Goal: Task Accomplishment & Management: Manage account settings

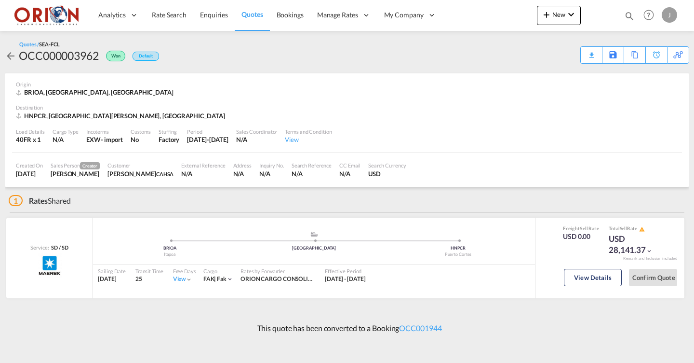
click at [249, 13] on span "Quotes" at bounding box center [252, 14] width 21 height 8
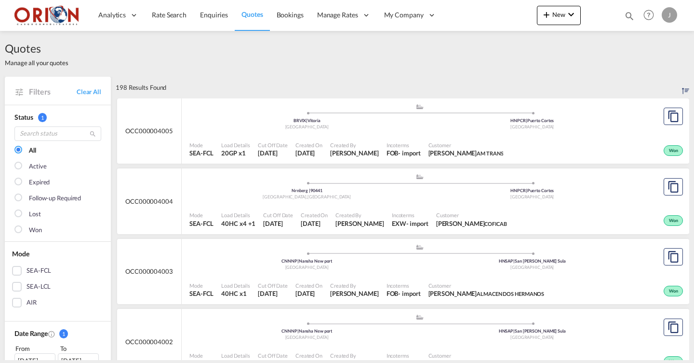
click at [436, 141] on span "Customer" at bounding box center [466, 144] width 75 height 7
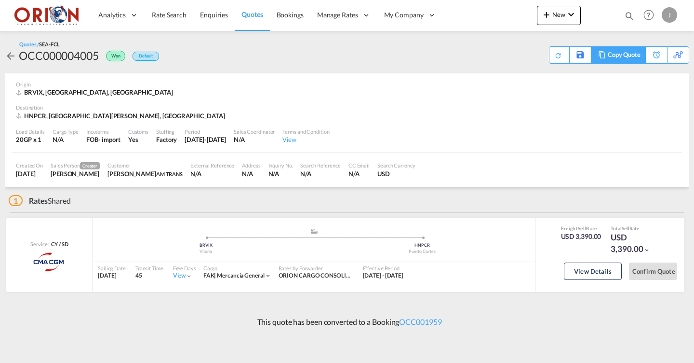
click at [628, 59] on div "Copy Quote" at bounding box center [624, 55] width 33 height 16
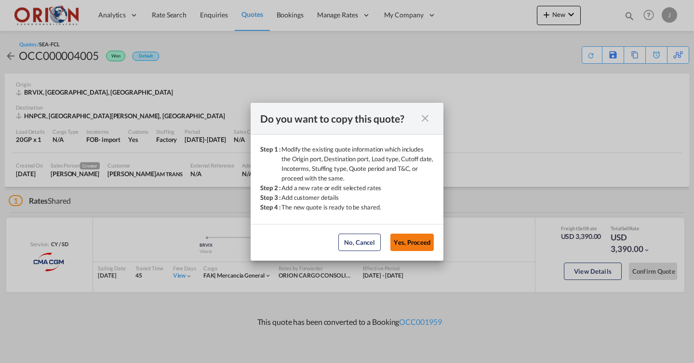
click at [411, 244] on button "Yes, Proceed" at bounding box center [412, 241] width 43 height 17
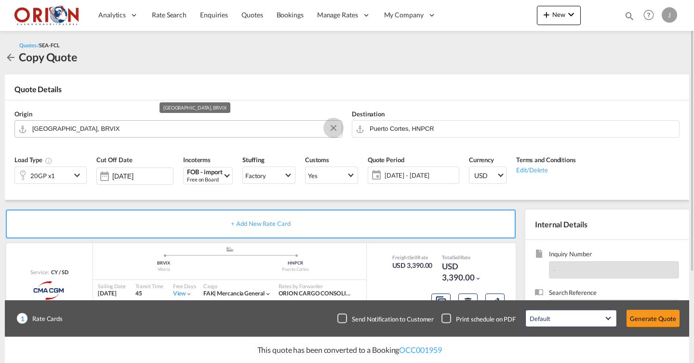
click at [331, 130] on button "Clear Input" at bounding box center [333, 128] width 14 height 14
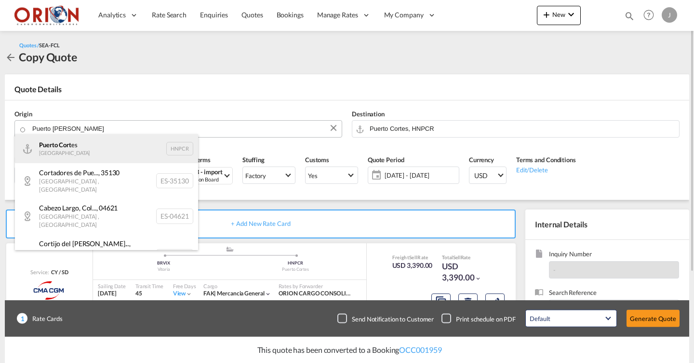
drag, startPoint x: 73, startPoint y: 143, endPoint x: 73, endPoint y: 151, distance: 7.7
click at [74, 151] on div "[GEOGRAPHIC_DATA] es Honduras HNPCR" at bounding box center [106, 148] width 183 height 29
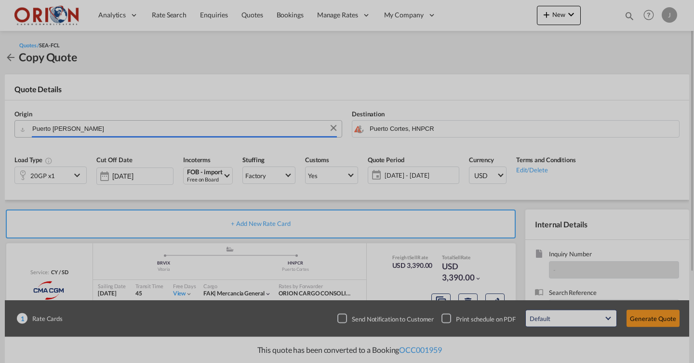
type input "Puerto Cortes, HNPCR"
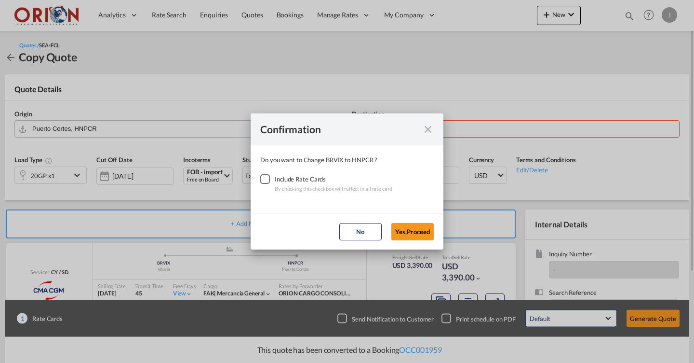
click at [268, 177] on div "Checkbox No Ink" at bounding box center [265, 179] width 10 height 10
click at [424, 228] on button "Yes,Proceed" at bounding box center [413, 231] width 42 height 17
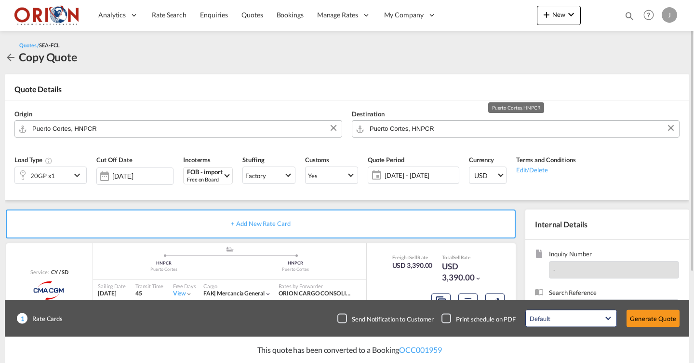
click at [446, 130] on input "Puerto Cortes, HNPCR" at bounding box center [522, 128] width 305 height 17
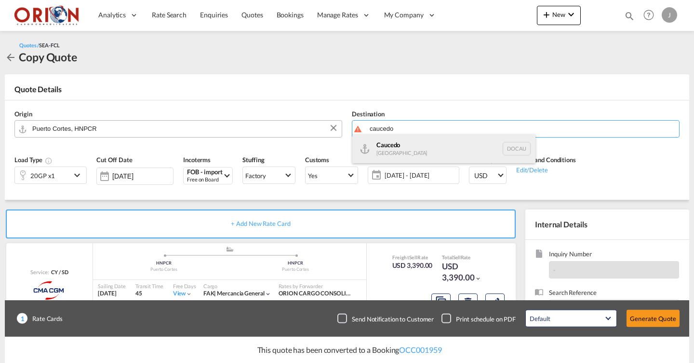
click at [396, 144] on div "Caucedo [GEOGRAPHIC_DATA] DOCAU" at bounding box center [443, 148] width 183 height 29
type input "Caucedo, DOCAU"
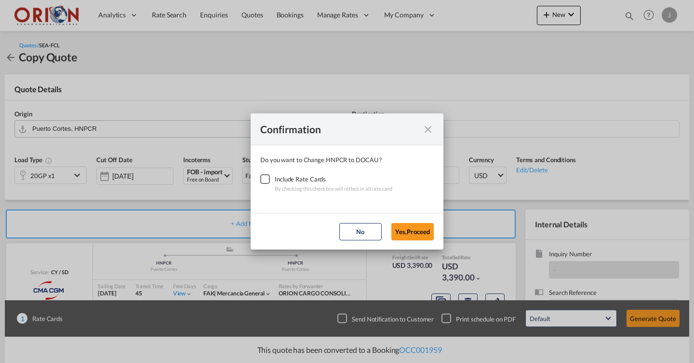
click at [263, 181] on div "Checkbox No Ink" at bounding box center [265, 179] width 10 height 10
click at [404, 231] on button "Yes,Proceed" at bounding box center [413, 231] width 42 height 17
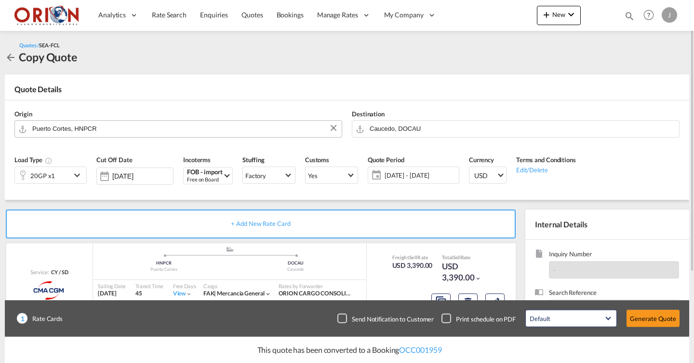
click at [71, 183] on div "20GP x1" at bounding box center [50, 174] width 72 height 17
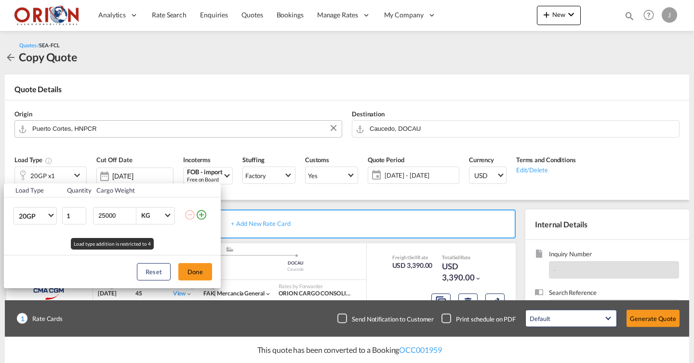
click at [69, 176] on div "Load Type Quantity Cargo Weight 20GP 20GP 40GP 40HC 45HC 20RE 40RE 40HR 20OT 40…" at bounding box center [347, 181] width 694 height 363
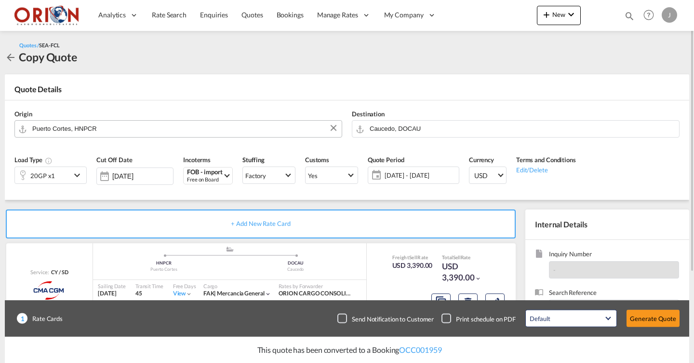
click at [58, 178] on div "20GP x1" at bounding box center [43, 175] width 56 height 16
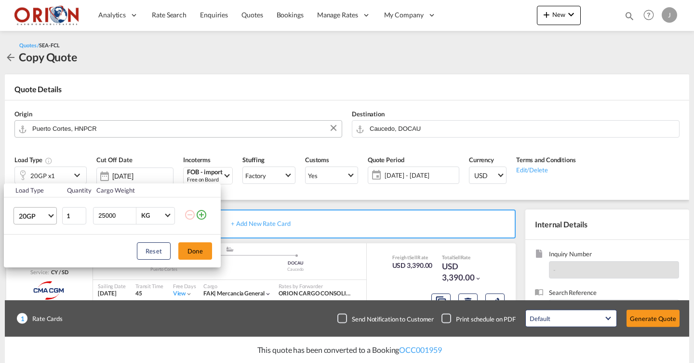
click at [52, 215] on span "Choose: \a20GP" at bounding box center [50, 214] width 5 height 5
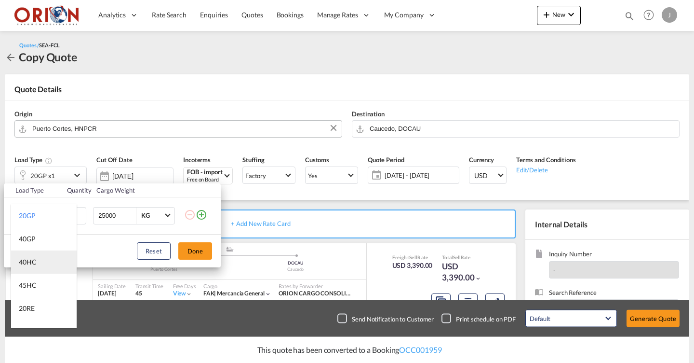
click at [41, 258] on md-option "40HC" at bounding box center [44, 261] width 66 height 23
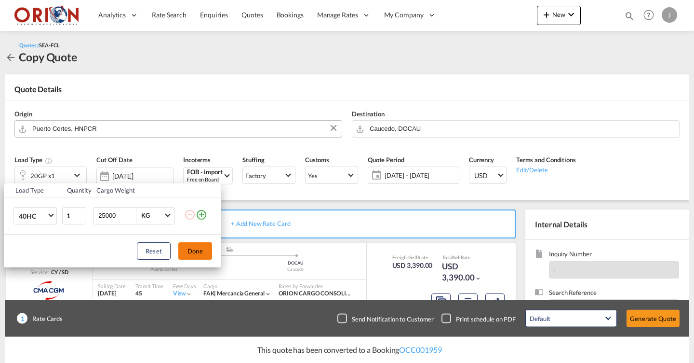
click at [185, 248] on button "Done" at bounding box center [195, 250] width 34 height 17
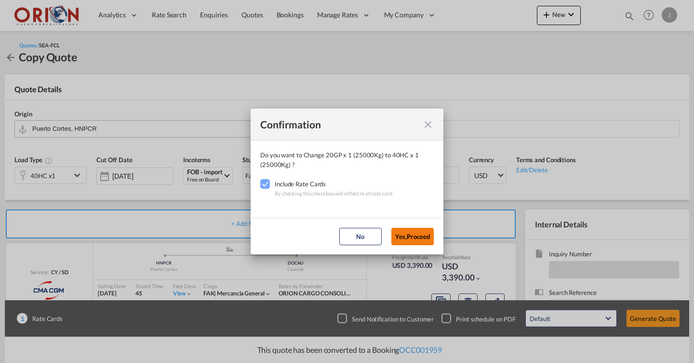
click at [392, 231] on button "Yes,Proceed" at bounding box center [413, 236] width 42 height 17
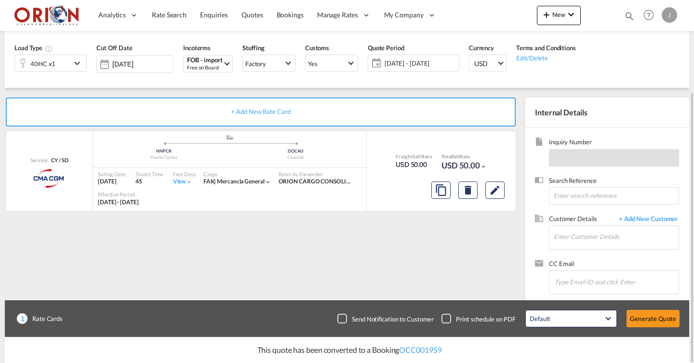
scroll to position [105, 0]
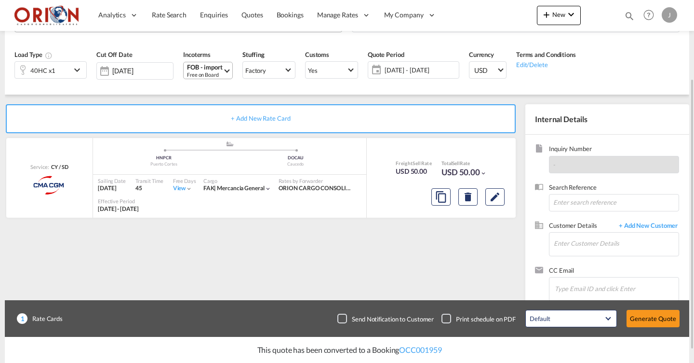
click at [208, 65] on div "FOB - import" at bounding box center [205, 67] width 36 height 7
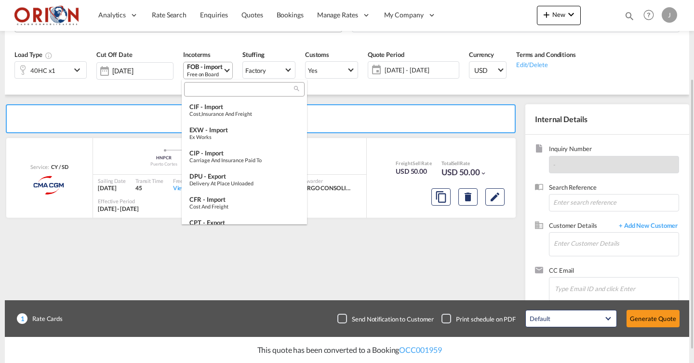
scroll to position [274, 0]
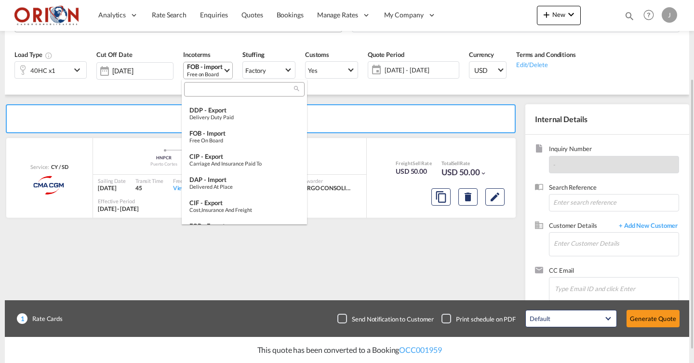
type md-option "[object Object]"
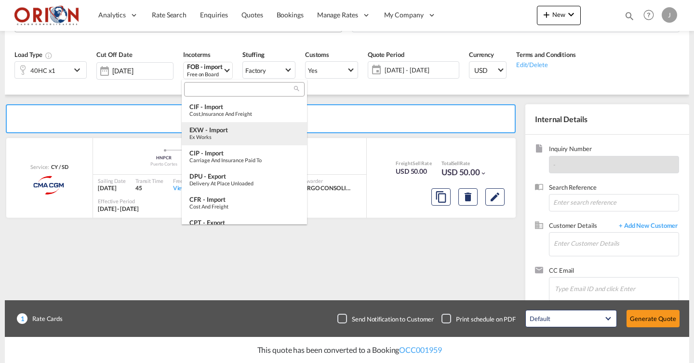
click at [243, 131] on div "EXW - import" at bounding box center [245, 130] width 110 height 8
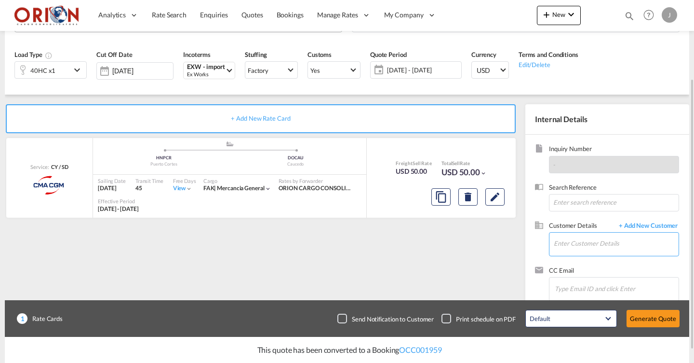
click at [591, 232] on input "Enter Customer Details" at bounding box center [616, 243] width 125 height 22
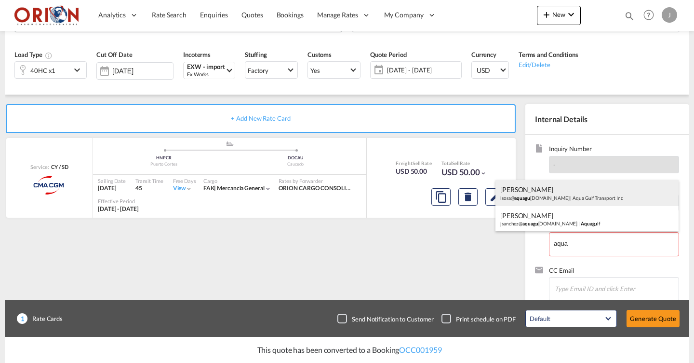
drag, startPoint x: 585, startPoint y: 232, endPoint x: 535, endPoint y: 194, distance: 63.3
click at [535, 194] on div "[PERSON_NAME] lsosa@ aquagu [DOMAIN_NAME] | Aqua Gulf Transport Inc" at bounding box center [587, 193] width 183 height 26
type input "Aqua Gulf Transport Inc, [PERSON_NAME], [EMAIL_ADDRESS][DOMAIN_NAME]"
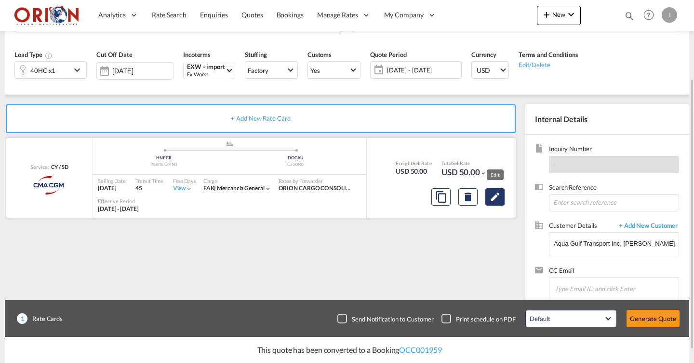
click at [493, 198] on md-icon "Edit" at bounding box center [495, 197] width 12 height 12
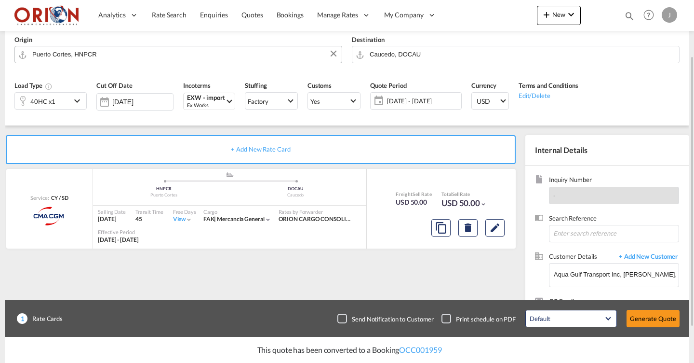
click at [387, 108] on div "Quote Period [DATE] - [DATE] [DATE] - [DATE] August January February March Apri…" at bounding box center [415, 99] width 101 height 46
click at [389, 103] on span "[DATE] - [DATE]" at bounding box center [423, 100] width 72 height 9
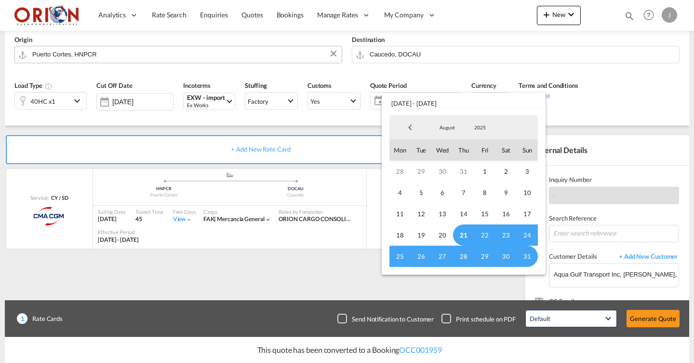
click at [462, 231] on span "21" at bounding box center [463, 234] width 21 height 21
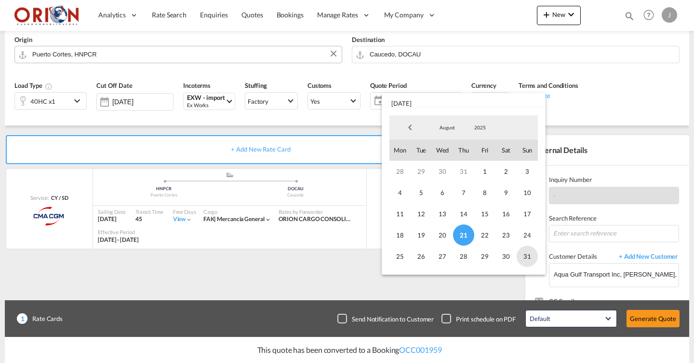
click at [520, 259] on span "31" at bounding box center [527, 255] width 21 height 21
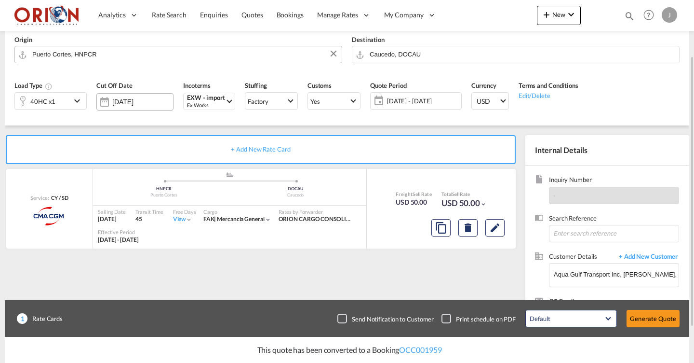
click at [152, 106] on div "[DATE]" at bounding box center [134, 101] width 77 height 17
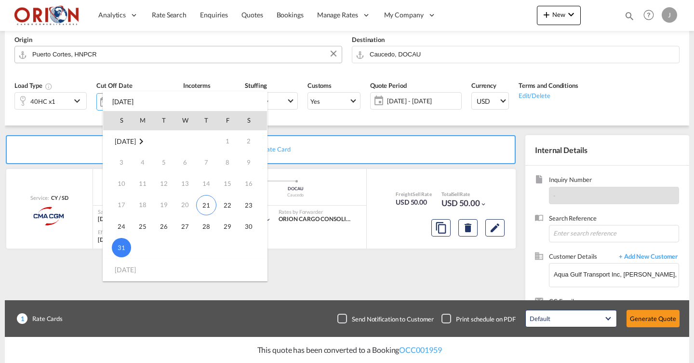
click at [128, 247] on span "31" at bounding box center [121, 247] width 19 height 19
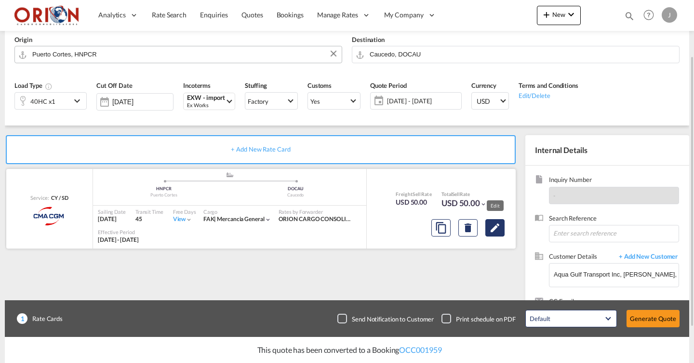
click at [503, 229] on button "Edit" at bounding box center [495, 227] width 19 height 17
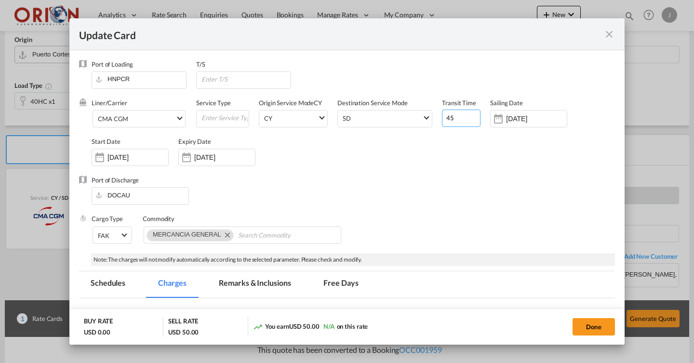
click at [450, 118] on input "45" at bounding box center [461, 117] width 39 height 17
type input "5"
click at [135, 119] on span "CMA CGM" at bounding box center [137, 119] width 78 height 9
type md-option "17"
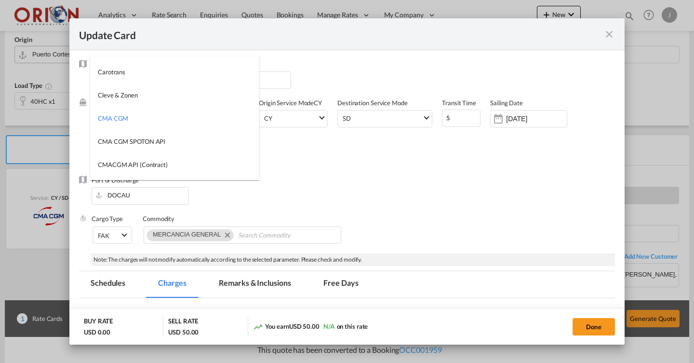
scroll to position [1107, 0]
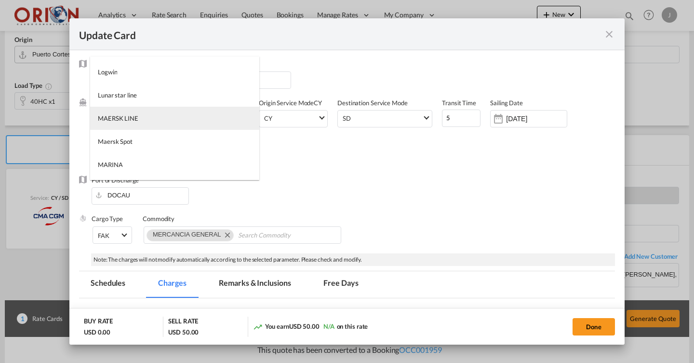
type md-option "2"
click at [126, 121] on div "MAERSK LINE" at bounding box center [118, 118] width 41 height 9
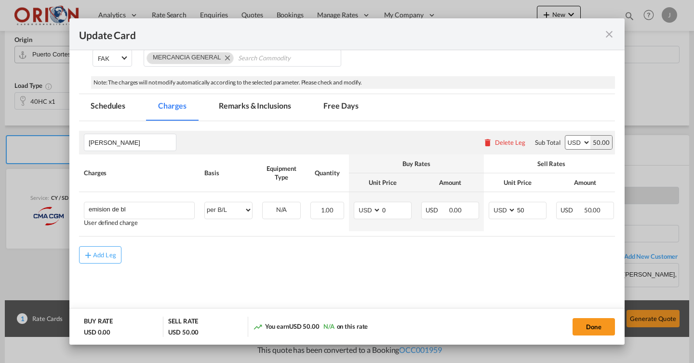
scroll to position [0, 0]
click at [161, 214] on md-autocomplete-wrap "emision de bl" at bounding box center [141, 209] width 106 height 14
click at [161, 215] on div "Update Card Port ..." at bounding box center [141, 215] width 106 height 1
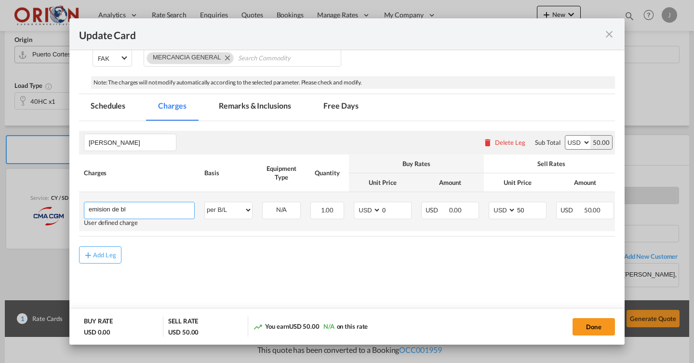
click at [142, 207] on input "emision de bl" at bounding box center [142, 209] width 106 height 14
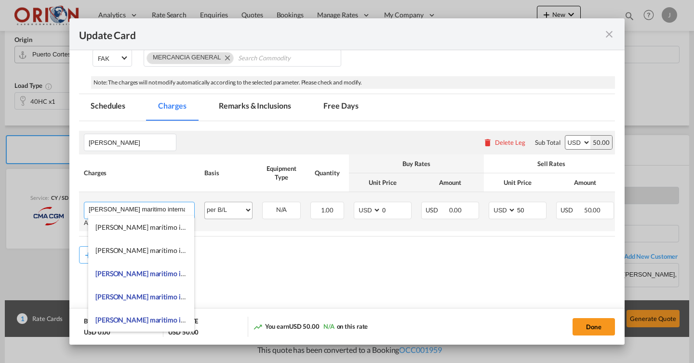
type input "[PERSON_NAME] maritimo internacional"
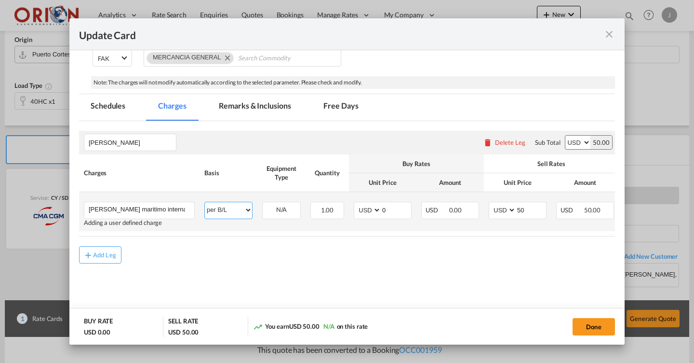
select select "per equipment"
click at [404, 214] on input "0" at bounding box center [396, 209] width 30 height 14
select select "40HC"
click at [535, 207] on input "50" at bounding box center [531, 209] width 30 height 14
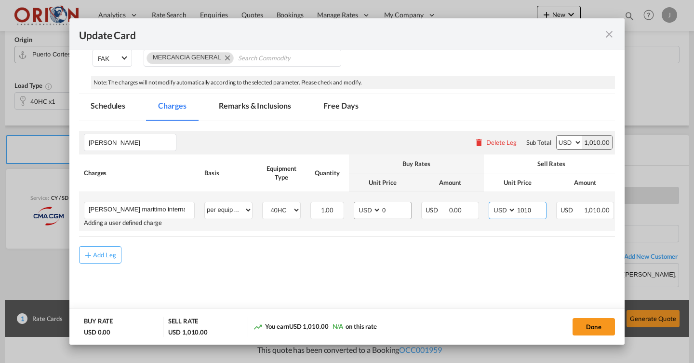
type input "1010"
click at [402, 206] on input "0" at bounding box center [396, 209] width 30 height 14
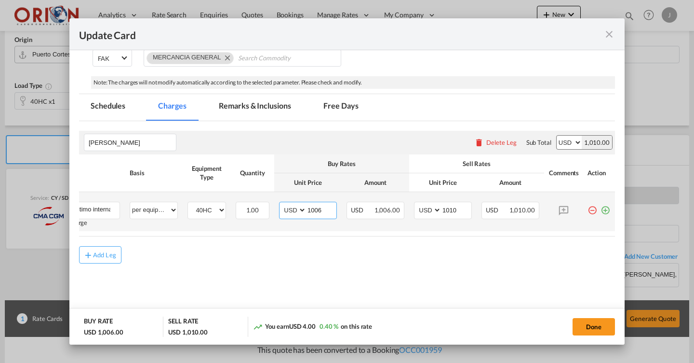
scroll to position [0, 75]
type input "1006"
click at [605, 209] on md-icon "icon-plus-circle-outline green-400-fg" at bounding box center [606, 207] width 10 height 10
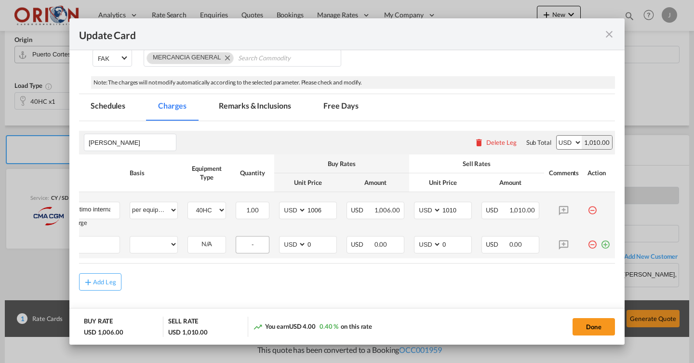
scroll to position [0, 0]
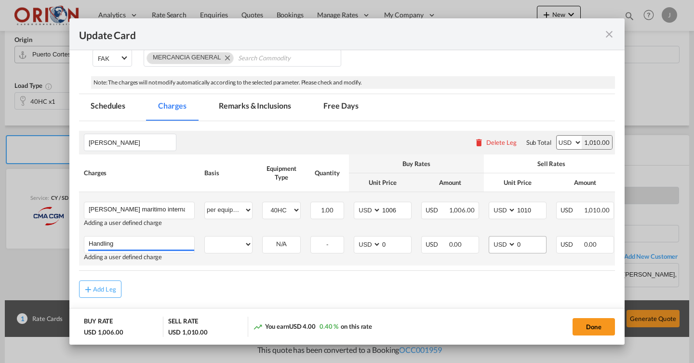
type input "Handling"
click at [527, 238] on input "0" at bounding box center [531, 243] width 30 height 14
type input "80"
select select "per equipment"
select select "40HC"
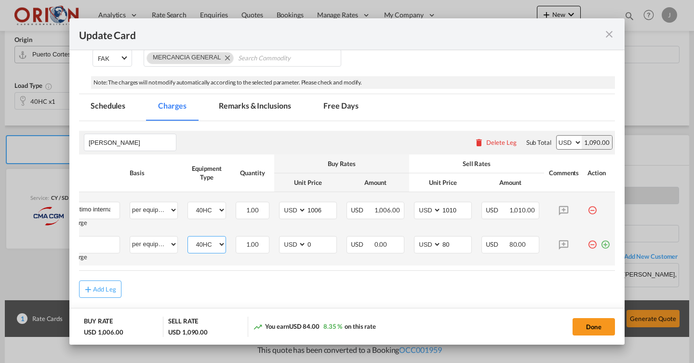
scroll to position [0, 75]
click at [605, 241] on md-icon "icon-plus-circle-outline green-400-fg" at bounding box center [606, 241] width 10 height 10
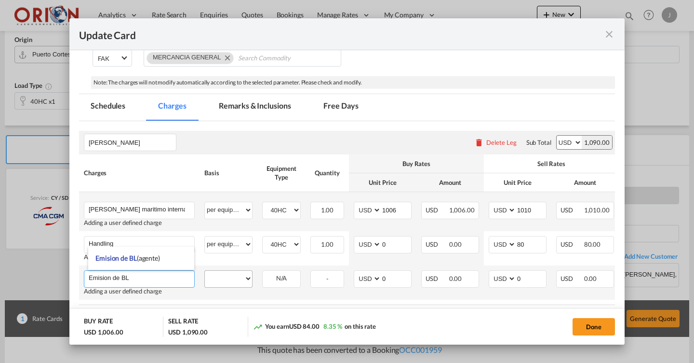
type input "Emision de BL"
select select "per B/L"
click at [525, 277] on input "0" at bounding box center [531, 278] width 30 height 14
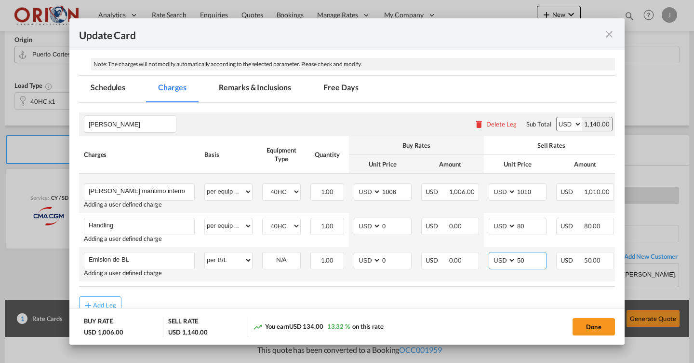
scroll to position [197, 0]
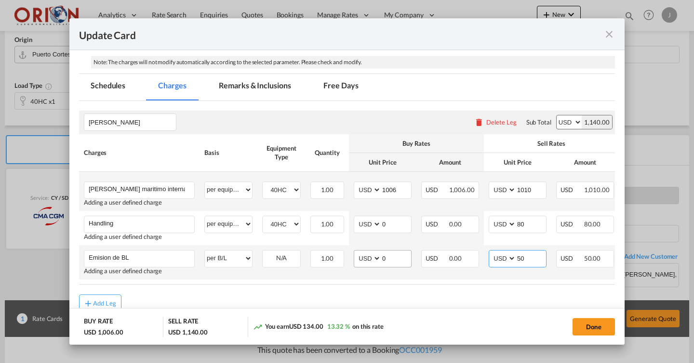
type input "50"
click at [393, 254] on input "0" at bounding box center [396, 257] width 30 height 14
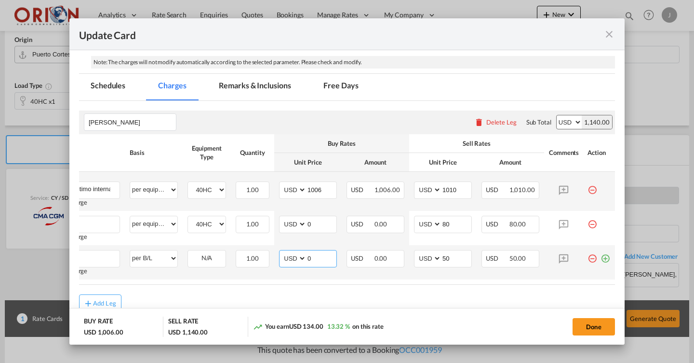
scroll to position [0, 75]
click at [608, 257] on md-icon "icon-plus-circle-outline green-400-fg" at bounding box center [606, 255] width 10 height 10
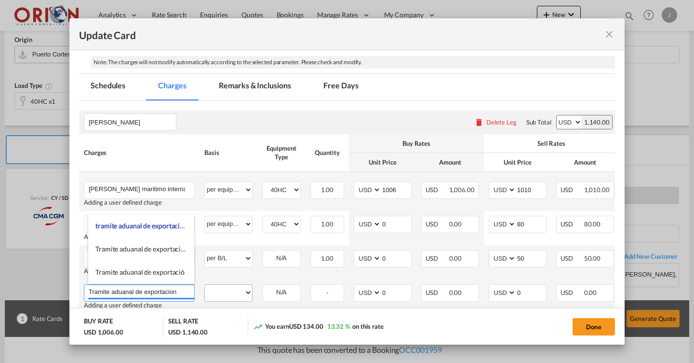
type input "Tramite aduanal de exportación"
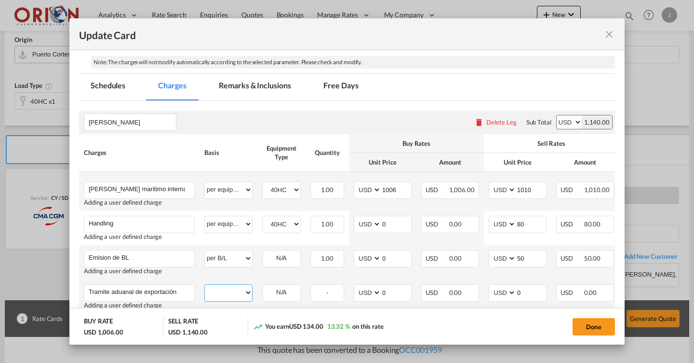
drag, startPoint x: 208, startPoint y: 291, endPoint x: 224, endPoint y: 297, distance: 17.2
click at [224, 297] on select "per equipment per container per B/L per shipping bill per shipment % on freight…" at bounding box center [228, 291] width 47 height 15
select select "per equipment"
click at [533, 295] on input "0" at bounding box center [531, 291] width 30 height 14
type input "180"
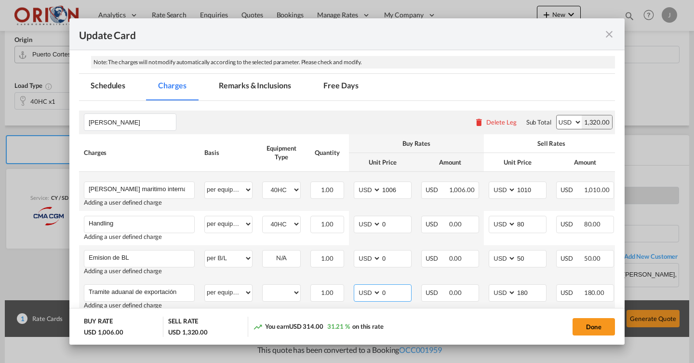
click at [397, 289] on input "0" at bounding box center [396, 291] width 30 height 14
type input "180"
click at [273, 290] on select "40HC" at bounding box center [282, 292] width 38 height 13
click at [272, 294] on div "40HC" at bounding box center [281, 292] width 39 height 17
select select "40HC"
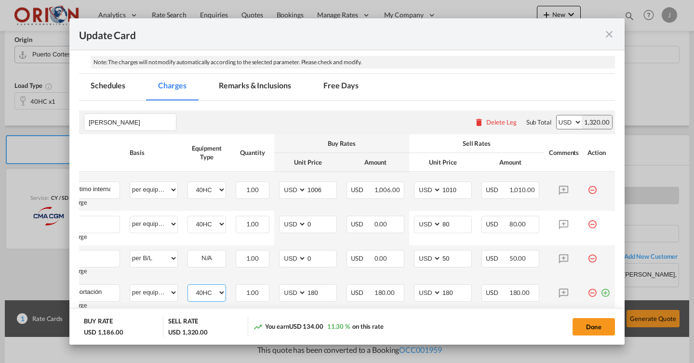
scroll to position [0, 75]
click at [607, 290] on md-icon "icon-plus-circle-outline green-400-fg" at bounding box center [606, 289] width 10 height 10
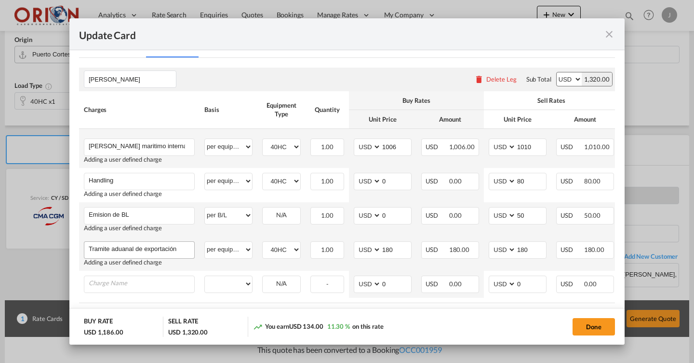
scroll to position [241, 0]
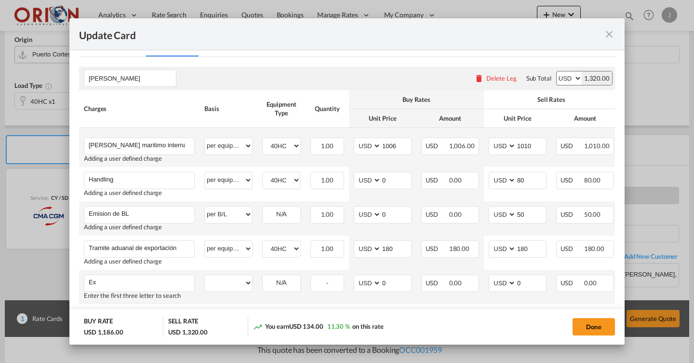
type input "E"
type input "P"
type input "Pick up en bodega de proveedor"
select select "per equipment"
select select "40HC"
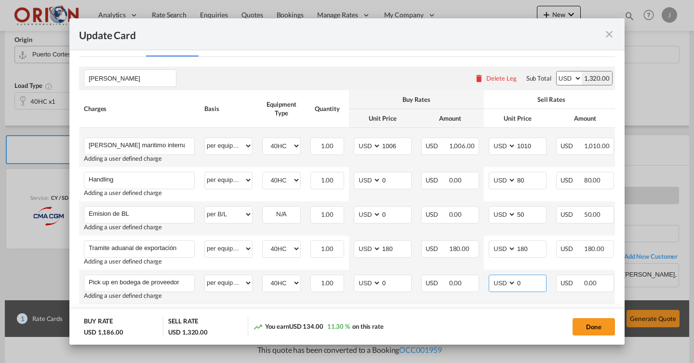
click at [527, 278] on input "0" at bounding box center [531, 282] width 30 height 14
type input "400"
click at [389, 280] on input "0" at bounding box center [396, 282] width 30 height 14
type input "300"
click at [395, 180] on input "0" at bounding box center [396, 179] width 30 height 14
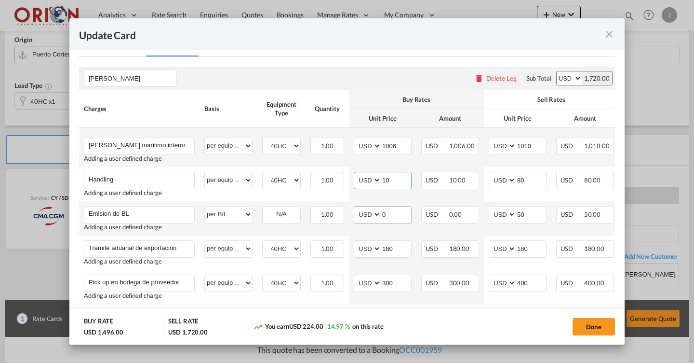
type input "10"
click at [395, 209] on input "0" at bounding box center [396, 213] width 30 height 14
type input "20"
click at [391, 176] on input "10" at bounding box center [396, 179] width 30 height 14
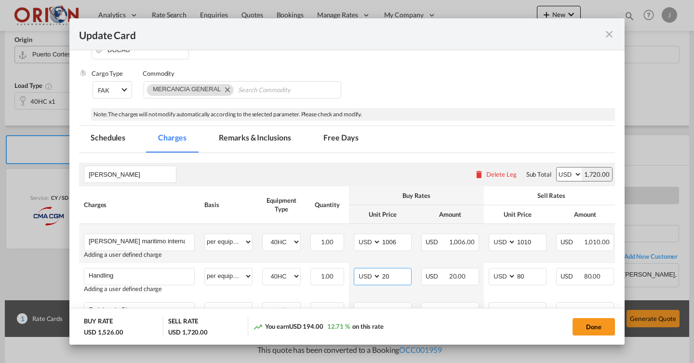
scroll to position [0, 0]
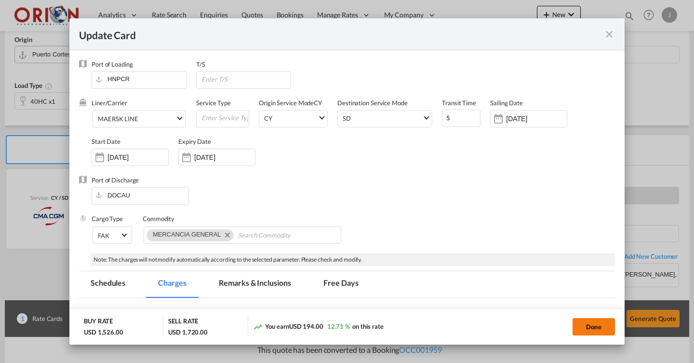
type input "20"
click at [590, 327] on button "Done" at bounding box center [594, 326] width 42 height 17
type input "[DATE]"
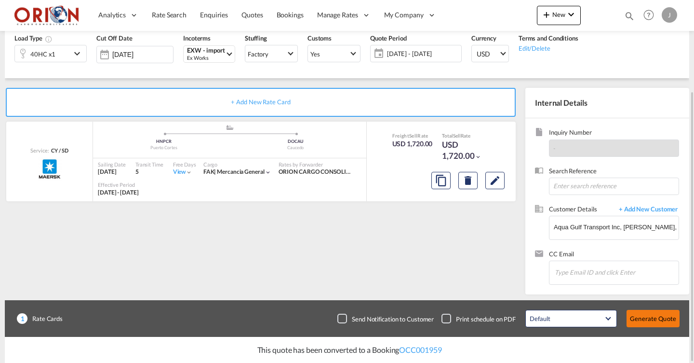
click at [636, 315] on button "Generate Quote" at bounding box center [653, 318] width 53 height 17
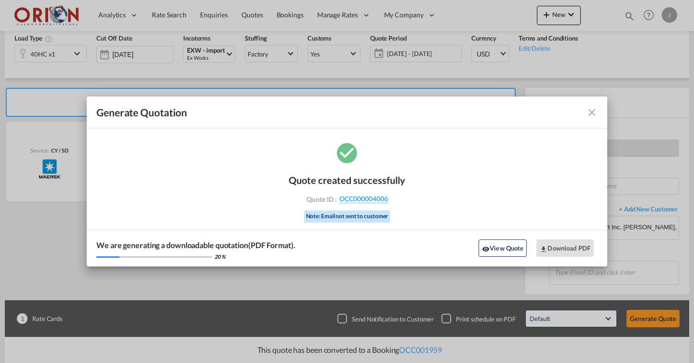
click at [591, 108] on md-icon "icon-close fg-AAA8AD cursor m-0" at bounding box center [592, 113] width 12 height 12
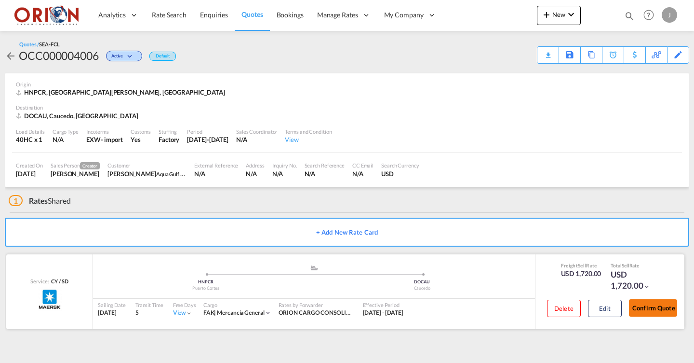
click at [640, 304] on button "Confirm Quote" at bounding box center [653, 307] width 48 height 17
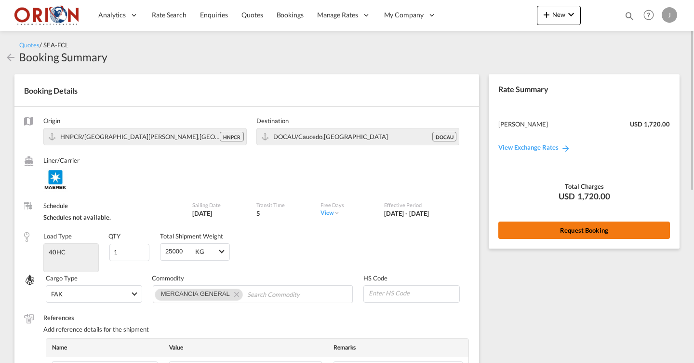
click at [534, 232] on button "Request Booking" at bounding box center [585, 229] width 172 height 17
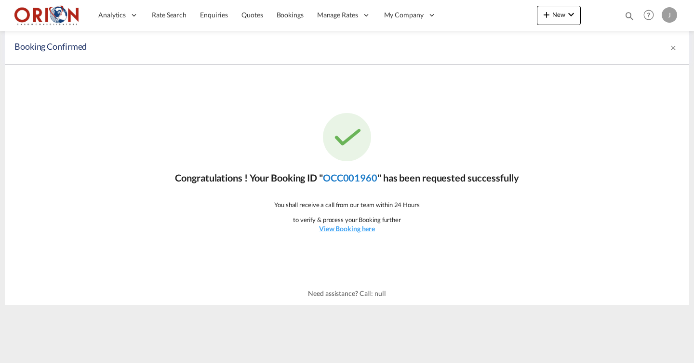
click at [360, 179] on link "OCC001960" at bounding box center [350, 178] width 54 height 12
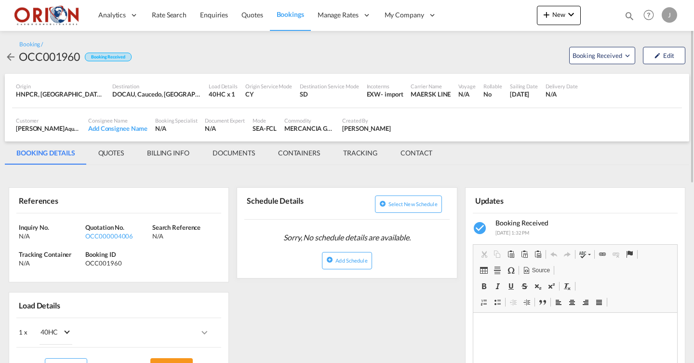
click at [157, 154] on md-tab-item "BILLING INFO" at bounding box center [168, 152] width 66 height 23
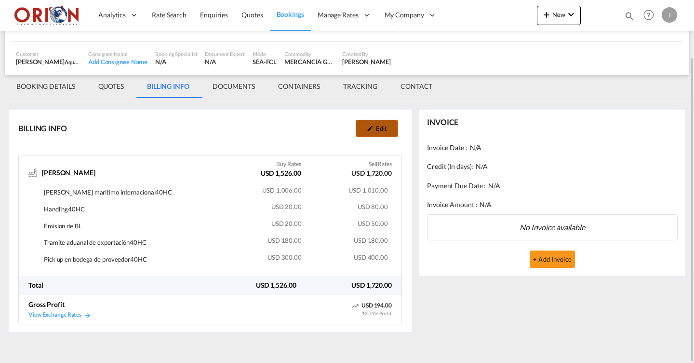
click at [376, 130] on button "Edit" at bounding box center [377, 128] width 42 height 17
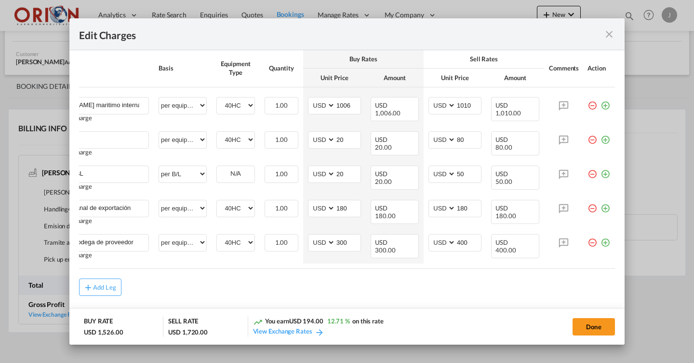
scroll to position [0, 46]
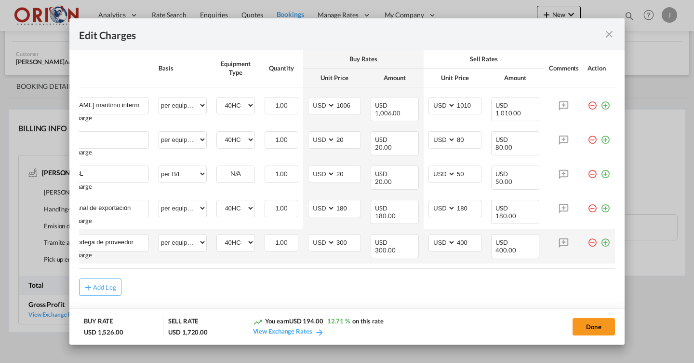
click at [608, 239] on md-icon "icon-plus-circle-outline green-400-fg" at bounding box center [606, 239] width 10 height 10
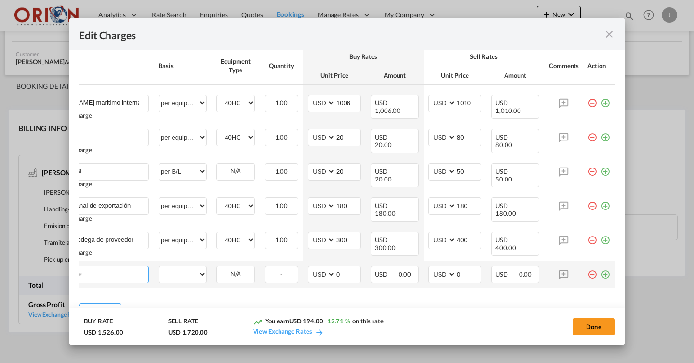
click at [136, 276] on input "Charge Name" at bounding box center [96, 273] width 106 height 14
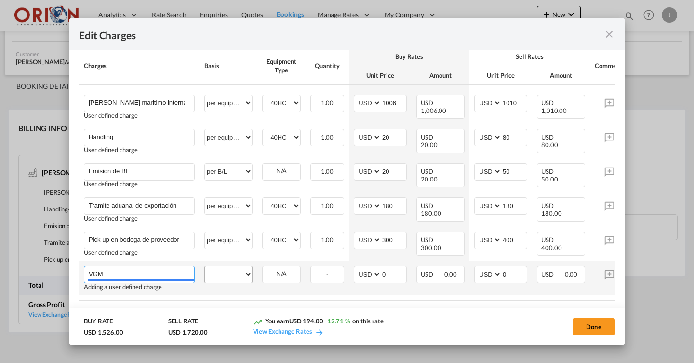
type input "VGM"
click at [250, 270] on select "per equipment per container per B/L per shipping bill per shipment % on freight…" at bounding box center [228, 273] width 47 height 15
select select "per equipment"
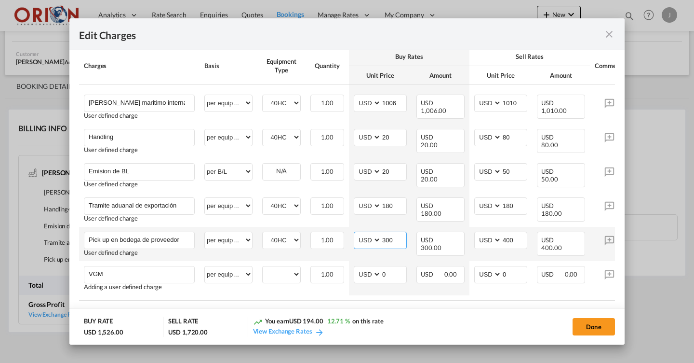
click at [395, 239] on input "300" at bounding box center [393, 239] width 25 height 14
type input "290"
click at [513, 276] on input "0" at bounding box center [514, 273] width 25 height 14
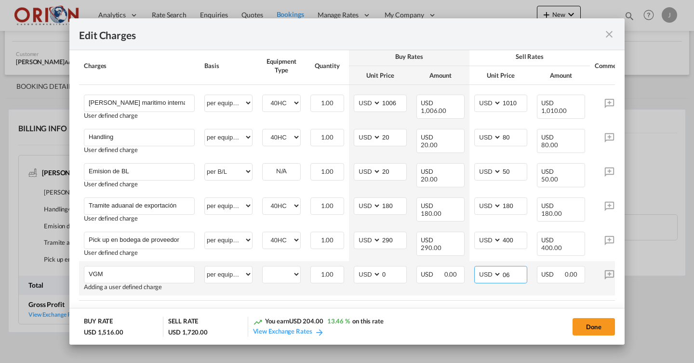
type input "6"
click at [400, 274] on input "0" at bounding box center [393, 273] width 25 height 14
type input "0"
type input "6"
click at [272, 276] on select "40HC" at bounding box center [282, 274] width 38 height 13
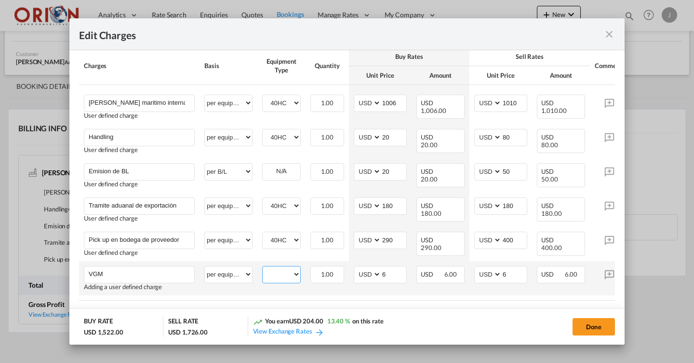
select select "40HC"
click at [593, 331] on button "Done" at bounding box center [594, 326] width 42 height 17
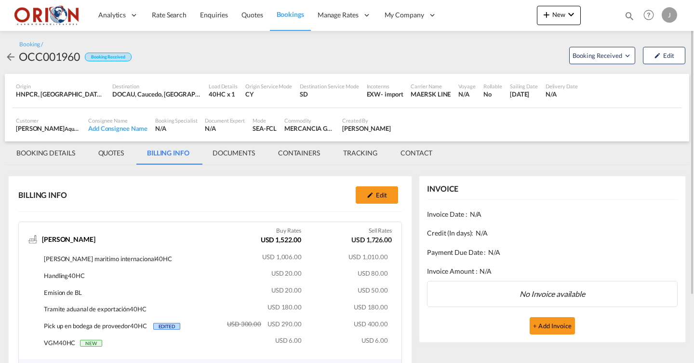
click at [54, 58] on div "OCC001960" at bounding box center [49, 56] width 61 height 15
copy div "OCC001960"
click at [255, 15] on span "Quotes" at bounding box center [252, 15] width 21 height 8
